Goal: Task Accomplishment & Management: Use online tool/utility

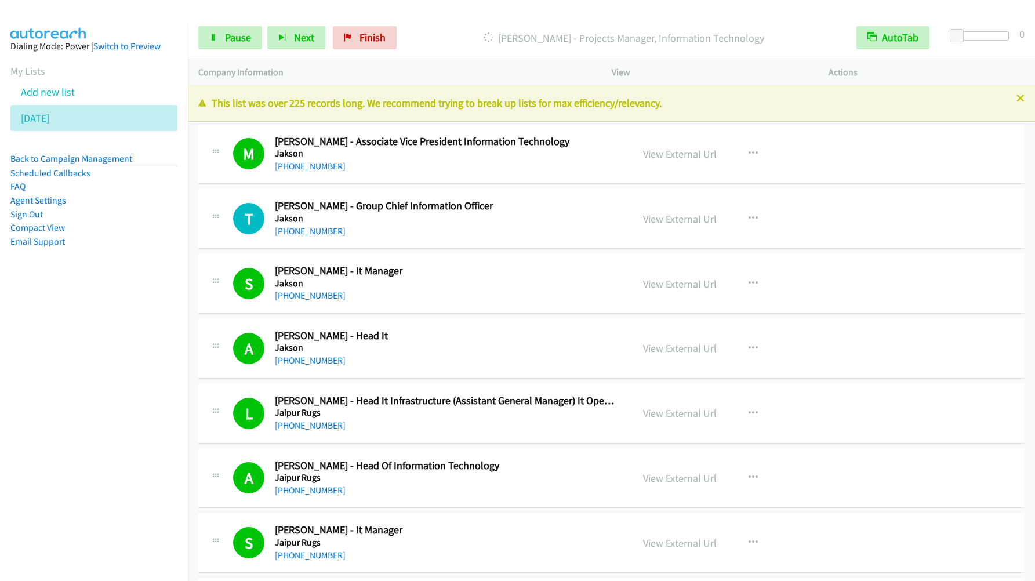
drag, startPoint x: 0, startPoint y: 0, endPoint x: 590, endPoint y: 28, distance: 590.5
click at [109, 510] on nav "Dialing Mode: Power | Switch to Preview My Lists Add new list [DATE] Back to Ca…" at bounding box center [94, 314] width 188 height 581
click at [144, 286] on aside "Dialing Mode: Power | Switch to Preview My Lists Add new list [DATE] Back to Ca…" at bounding box center [94, 162] width 188 height 277
click at [245, 37] on span "Pause" at bounding box center [238, 37] width 26 height 13
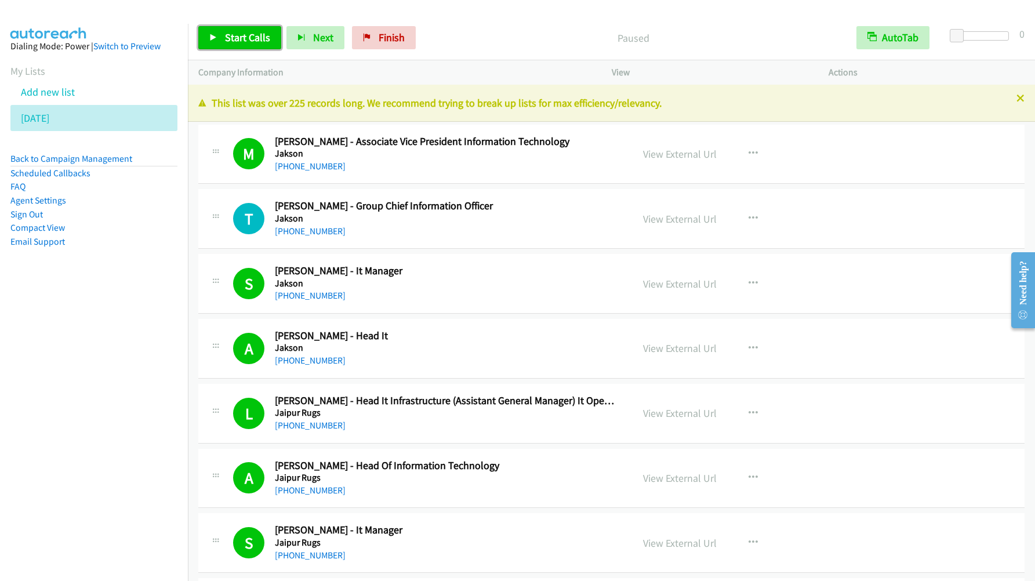
click at [245, 38] on span "Start Calls" at bounding box center [247, 37] width 45 height 13
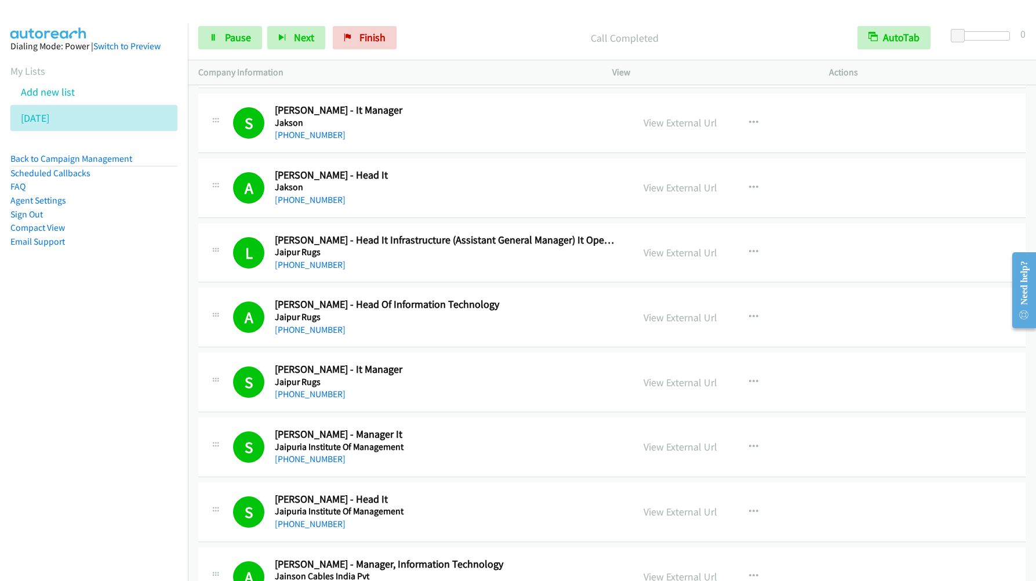
scroll to position [174, 0]
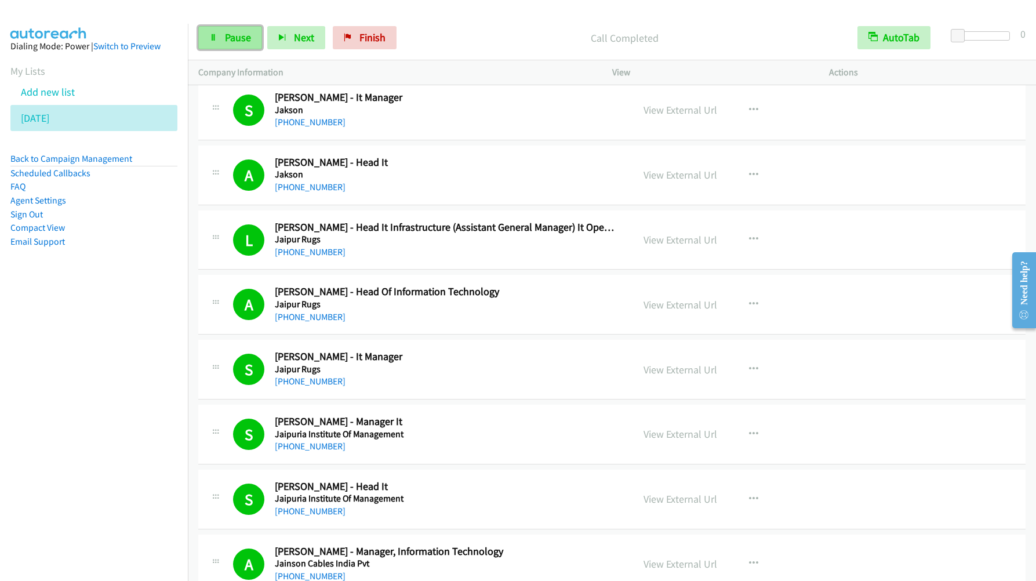
click at [229, 32] on span "Pause" at bounding box center [238, 37] width 26 height 13
click at [229, 32] on span "Start Calls" at bounding box center [247, 37] width 45 height 13
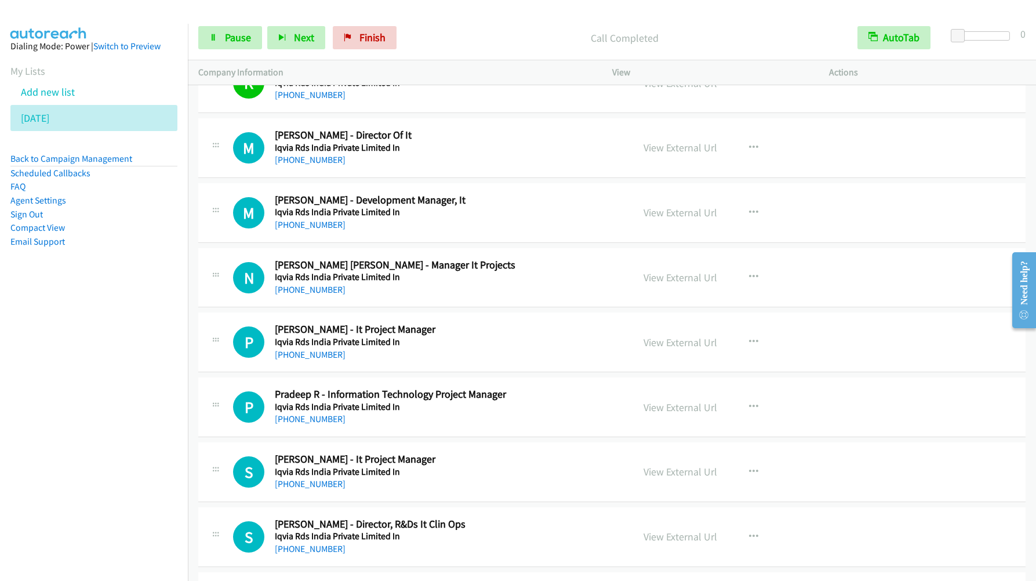
scroll to position [6177, 0]
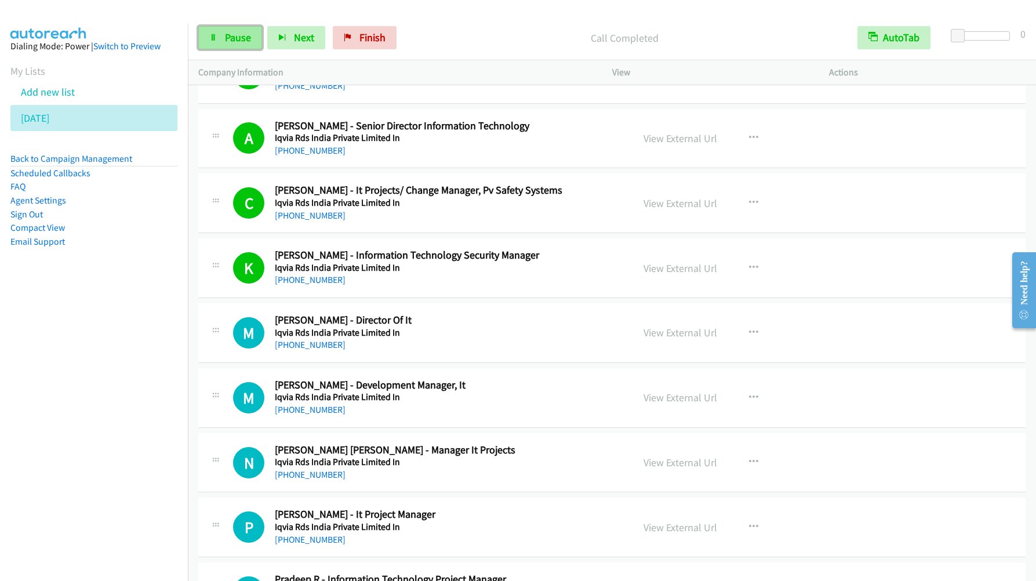
click at [218, 32] on link "Pause" at bounding box center [230, 37] width 64 height 23
click at [218, 33] on link "Start Calls" at bounding box center [239, 37] width 83 height 23
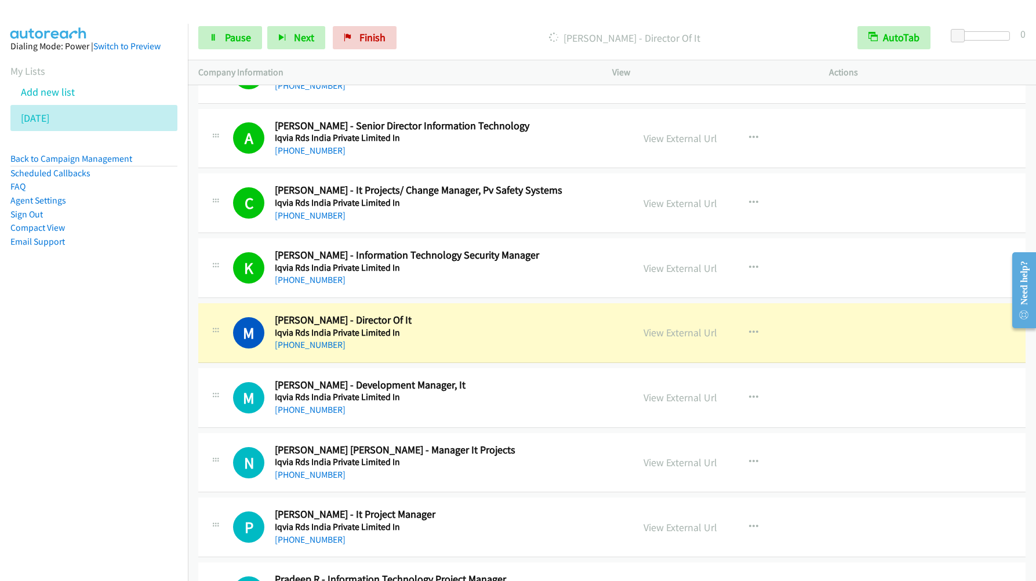
click at [45, 341] on nav "Dialing Mode: Power | Switch to Preview My Lists Add new list [DATE] Back to Ca…" at bounding box center [94, 314] width 188 height 581
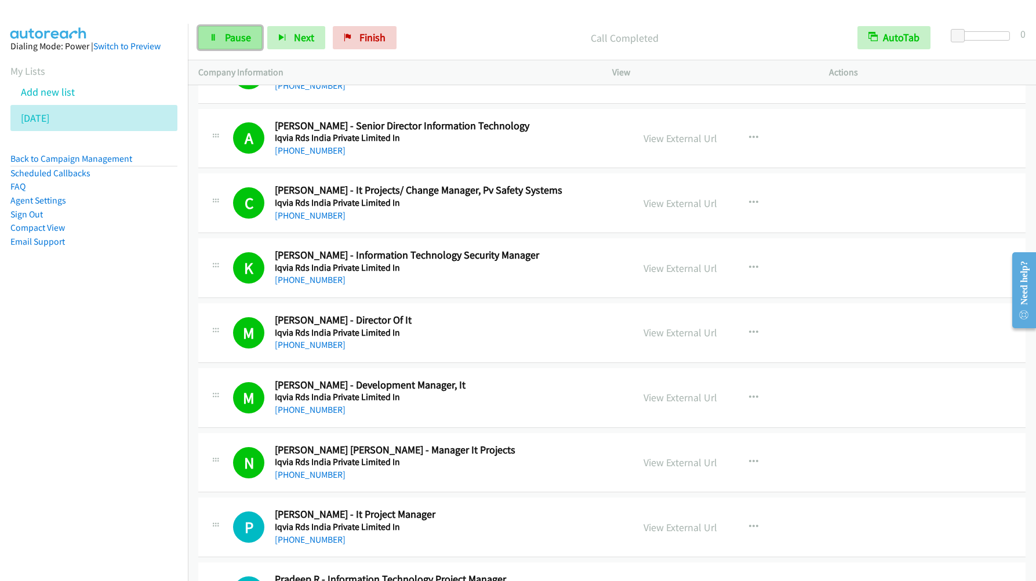
click at [230, 42] on span "Pause" at bounding box center [238, 37] width 26 height 13
click at [230, 42] on span "Start Calls" at bounding box center [247, 37] width 45 height 13
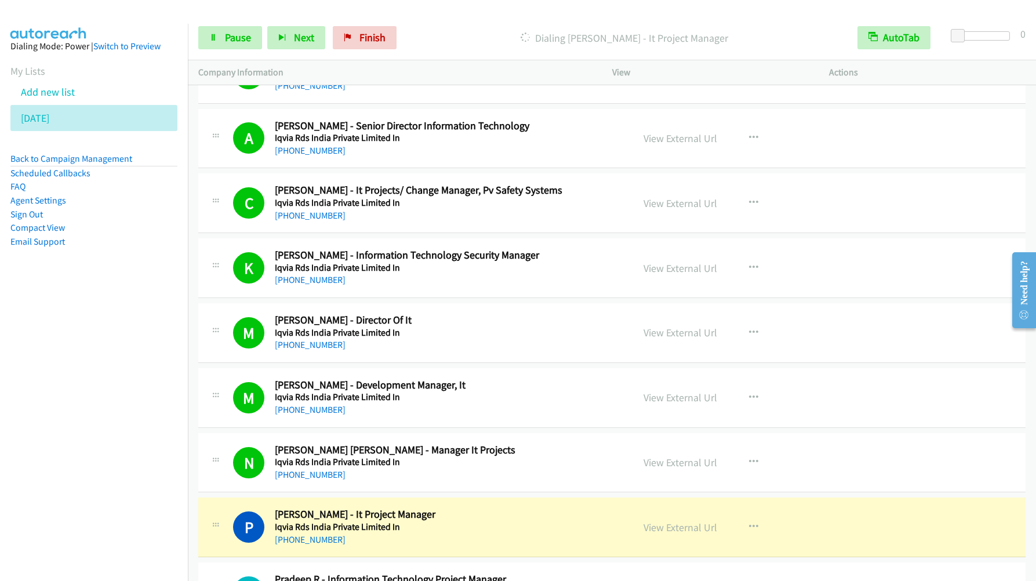
click at [84, 324] on nav "Dialing Mode: Power | Switch to Preview My Lists Add new list [DATE] Back to Ca…" at bounding box center [94, 314] width 188 height 581
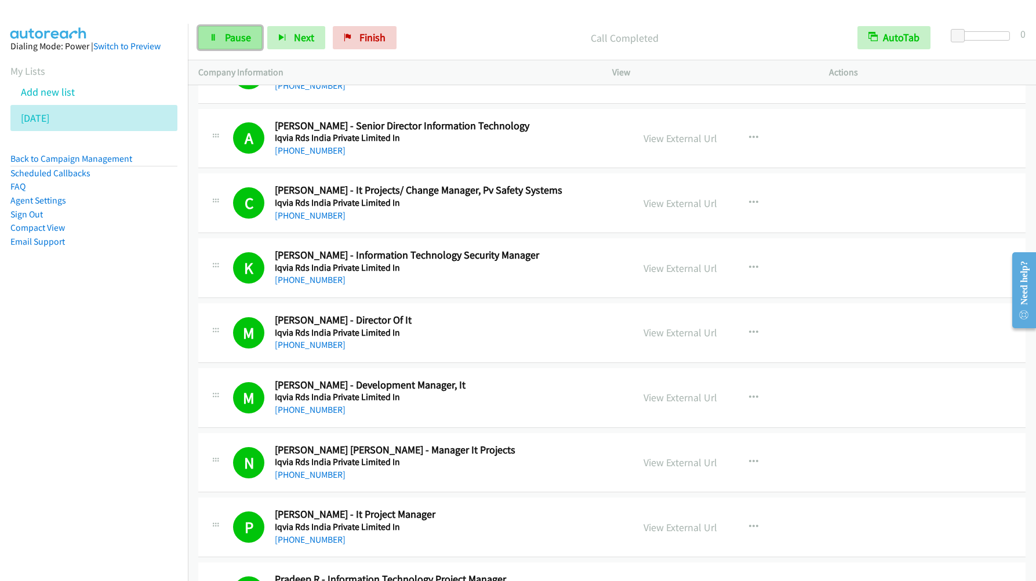
click at [243, 41] on span "Pause" at bounding box center [238, 37] width 26 height 13
click at [243, 41] on span "Start Calls" at bounding box center [247, 37] width 45 height 13
click at [239, 37] on span "Pause" at bounding box center [238, 37] width 26 height 13
click at [239, 37] on span "Start Calls" at bounding box center [247, 37] width 45 height 13
click at [243, 37] on span "Pause" at bounding box center [238, 37] width 26 height 13
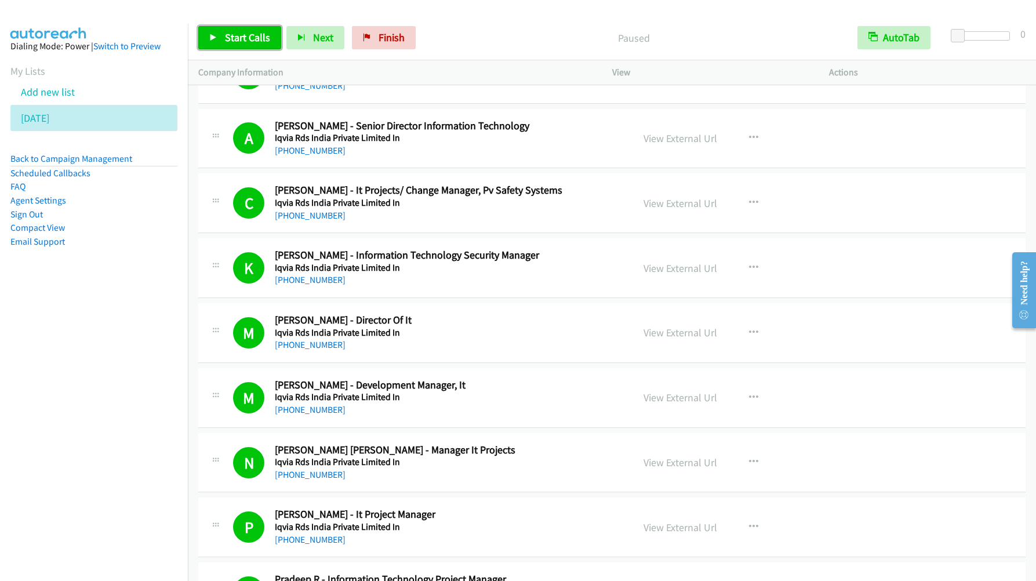
click at [243, 37] on span "Start Calls" at bounding box center [247, 37] width 45 height 13
click at [56, 480] on nav "Dialing Mode: Power | Switch to Preview My Lists Add new list [DATE] Back to Ca…" at bounding box center [94, 314] width 188 height 581
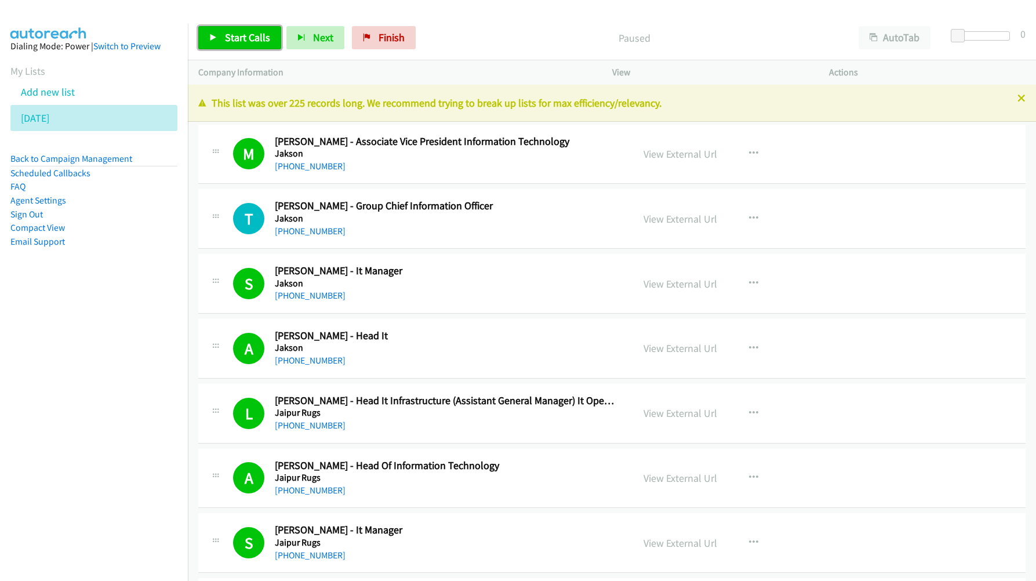
click at [244, 46] on link "Start Calls" at bounding box center [239, 37] width 83 height 23
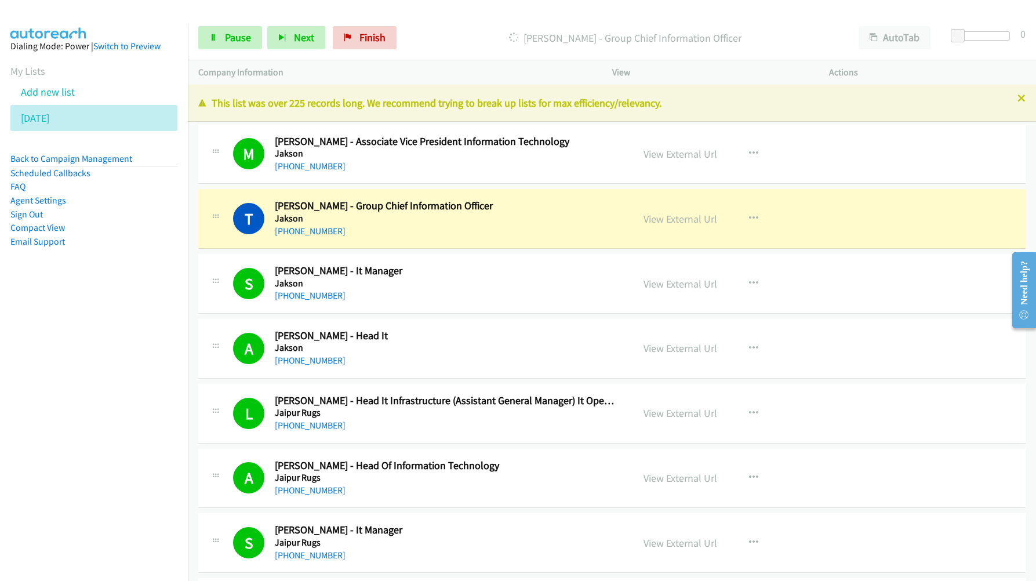
click at [72, 365] on nav "Dialing Mode: Power | Switch to Preview My Lists Add new list [DATE] Back to Ca…" at bounding box center [94, 314] width 188 height 581
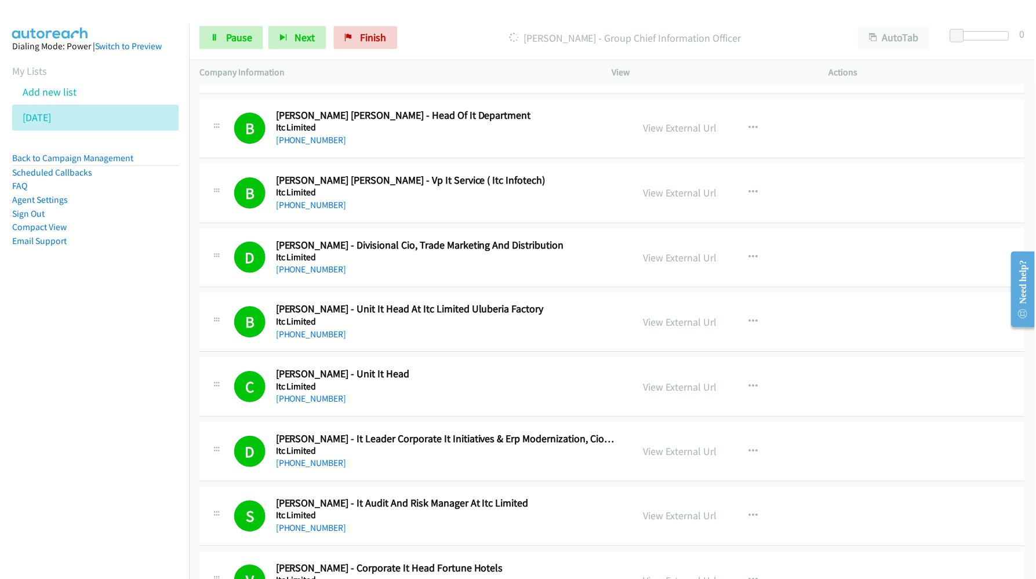
scroll to position [3045, 0]
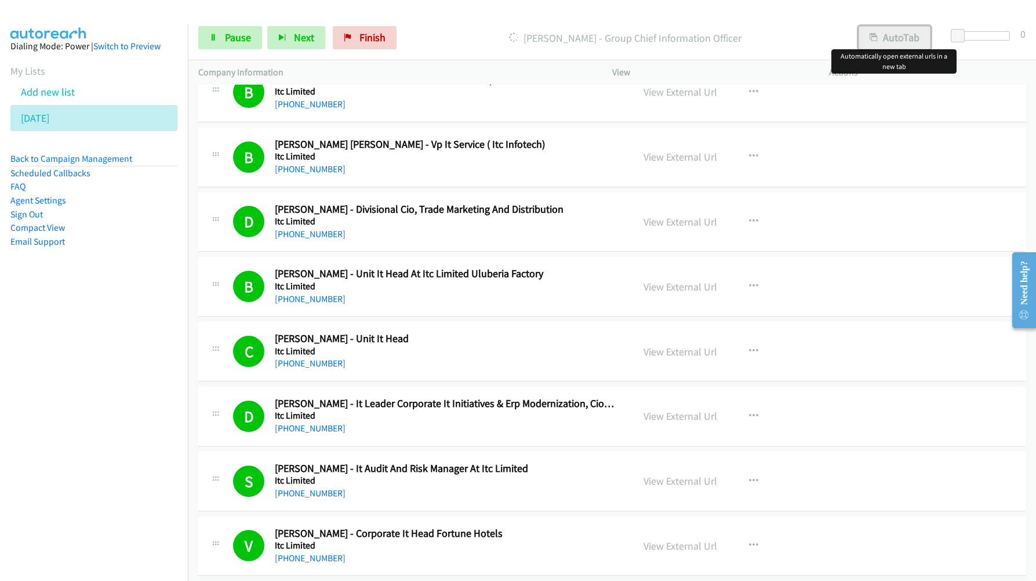
click at [886, 41] on button "AutoTab" at bounding box center [895, 37] width 72 height 23
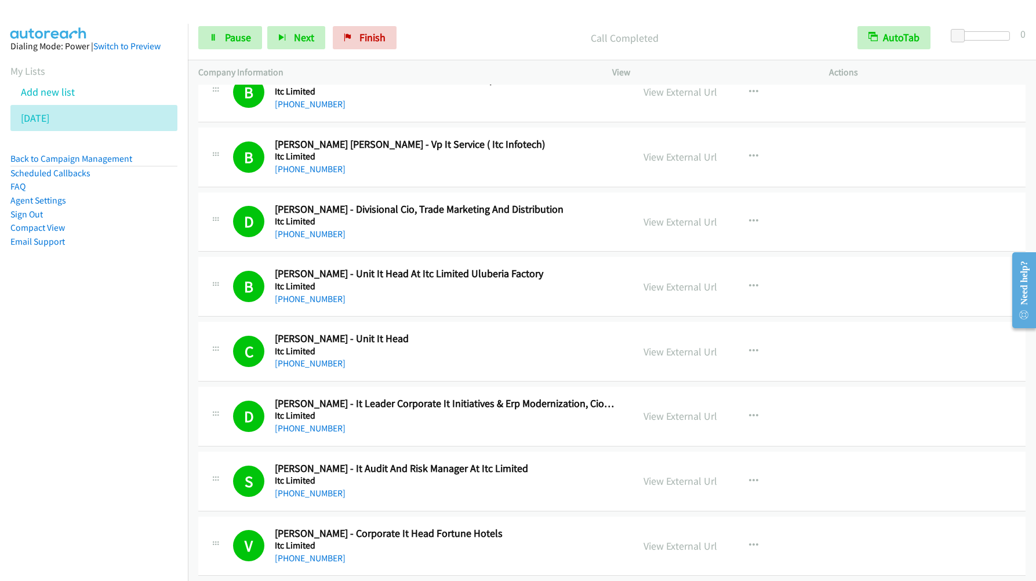
click at [106, 369] on nav "Dialing Mode: Power | Switch to Preview My Lists Add new list [DATE] Back to Ca…" at bounding box center [94, 314] width 188 height 581
click at [231, 38] on span "Pause" at bounding box center [238, 37] width 26 height 13
click at [231, 38] on span "Start Calls" at bounding box center [247, 37] width 45 height 13
click at [93, 383] on nav "Dialing Mode: Power | Switch to Preview My Lists Add new list [DATE] Back to Ca…" at bounding box center [94, 314] width 188 height 581
click at [235, 38] on span "Pause" at bounding box center [238, 37] width 26 height 13
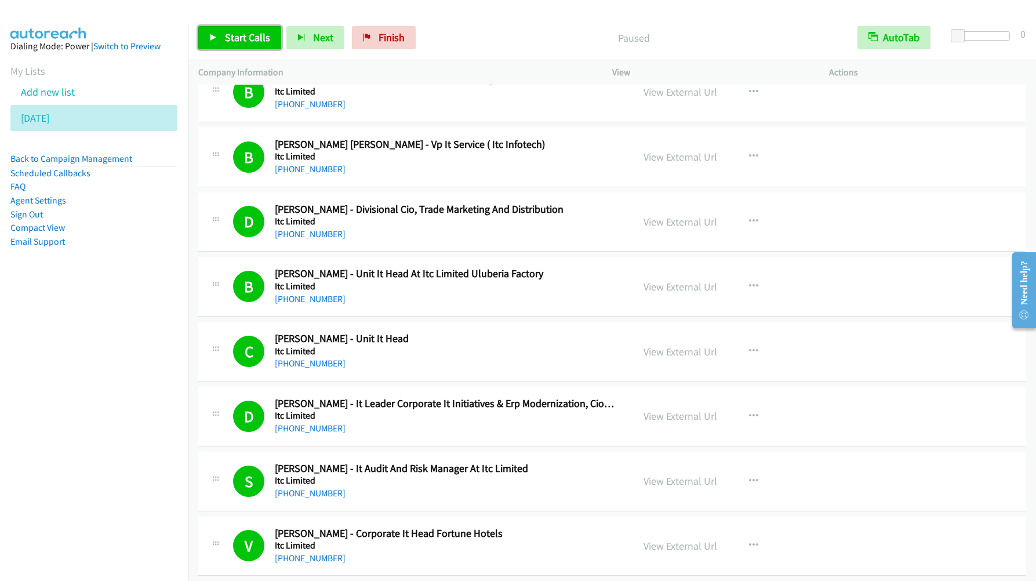
click at [235, 38] on span "Start Calls" at bounding box center [247, 37] width 45 height 13
drag, startPoint x: 76, startPoint y: 334, endPoint x: 197, endPoint y: 227, distance: 161.4
click at [76, 334] on nav "Dialing Mode: Power | Switch to Preview My Lists Add new list [DATE] Back to Ca…" at bounding box center [94, 314] width 188 height 581
click at [237, 41] on span "Pause" at bounding box center [238, 37] width 26 height 13
click at [237, 41] on span "Start Calls" at bounding box center [247, 37] width 45 height 13
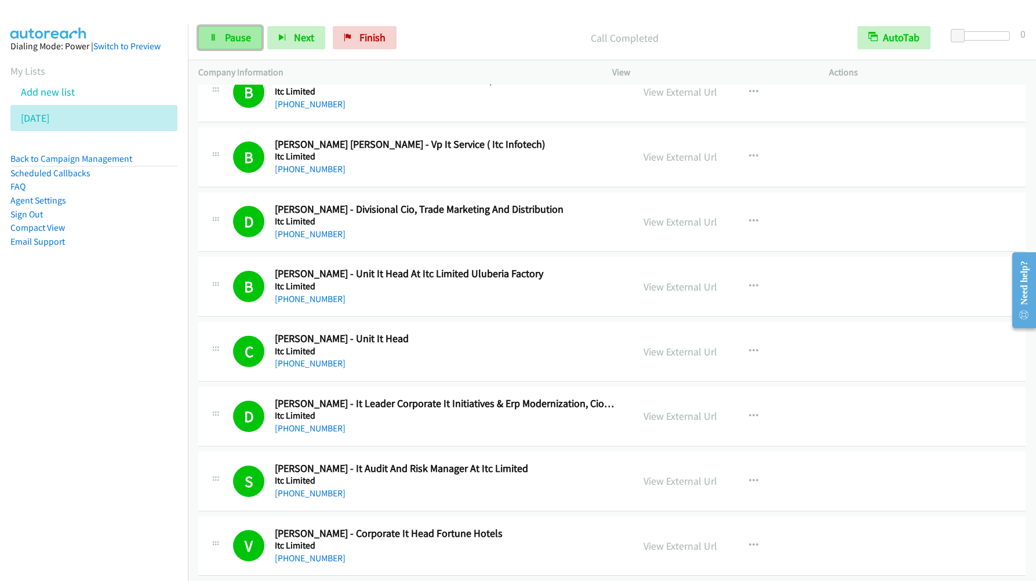
click at [240, 36] on span "Pause" at bounding box center [238, 37] width 26 height 13
click at [240, 36] on span "Start Calls" at bounding box center [247, 37] width 45 height 13
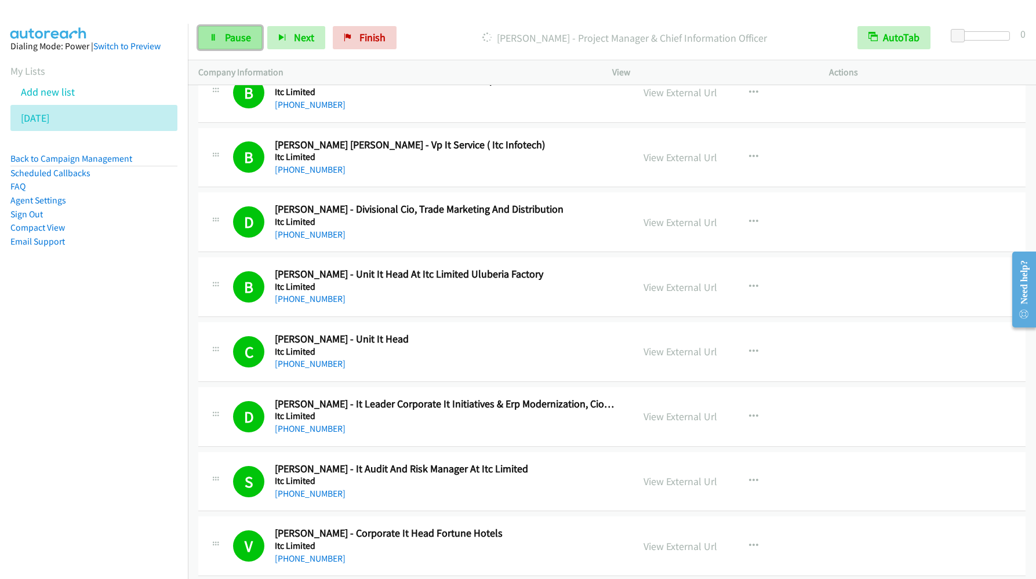
click at [219, 43] on link "Pause" at bounding box center [230, 37] width 64 height 23
click at [241, 38] on span "Start Calls" at bounding box center [247, 37] width 45 height 13
click at [82, 459] on nav "Dialing Mode: Power | Switch to Preview My Lists Add new list [DATE] Back to Ca…" at bounding box center [94, 313] width 188 height 579
click at [231, 41] on span "Pause" at bounding box center [238, 37] width 26 height 13
click at [27, 349] on nav "Dialing Mode: Power | Switch to Preview My Lists Add new list [DATE] Back to Ca…" at bounding box center [94, 313] width 188 height 579
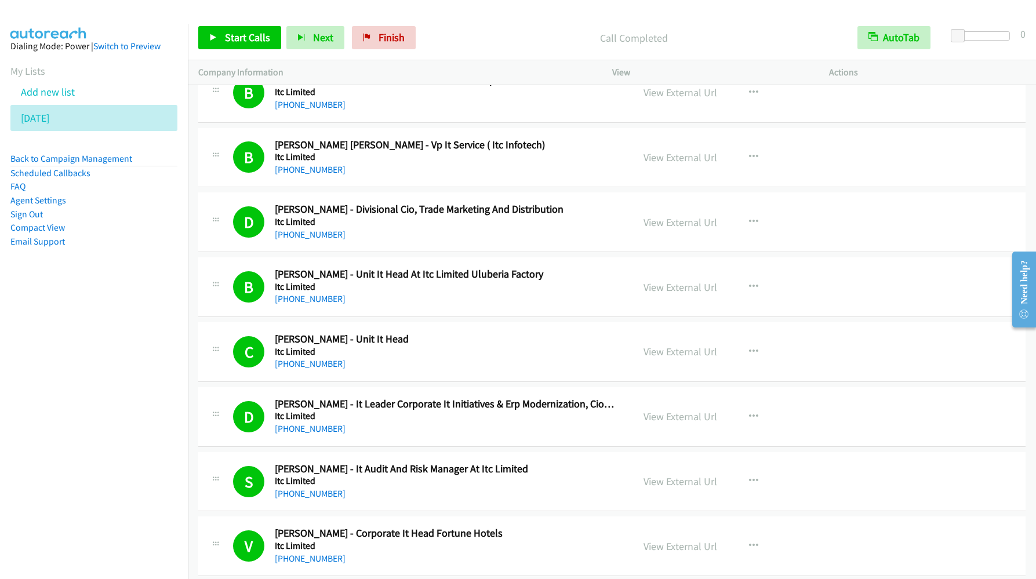
click at [256, 52] on div "Start Calls Pause Next Finish Call Completed AutoTab AutoTab 0" at bounding box center [612, 38] width 849 height 45
click at [252, 36] on span "Start Calls" at bounding box center [247, 37] width 45 height 13
